Goal: Transaction & Acquisition: Purchase product/service

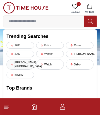
click at [16, 59] on div "[PERSON_NAME][GEOGRAPHIC_DATA]" at bounding box center [20, 64] width 28 height 10
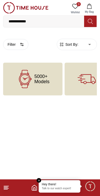
click at [39, 115] on em "Close tooltip" at bounding box center [39, 180] width 5 height 5
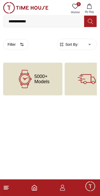
click at [41, 115] on footer at bounding box center [50, 187] width 100 height 17
click at [19, 77] on icon at bounding box center [25, 79] width 18 height 18
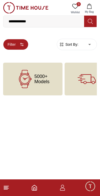
click at [8, 45] on button "Filter" at bounding box center [15, 44] width 25 height 11
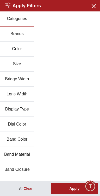
click at [12, 29] on button "Brands" at bounding box center [17, 33] width 34 height 15
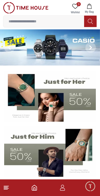
click at [21, 22] on input at bounding box center [43, 21] width 81 height 10
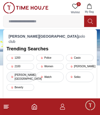
click at [14, 72] on div "[PERSON_NAME][GEOGRAPHIC_DATA]" at bounding box center [20, 77] width 28 height 10
